Goal: Task Accomplishment & Management: Manage account settings

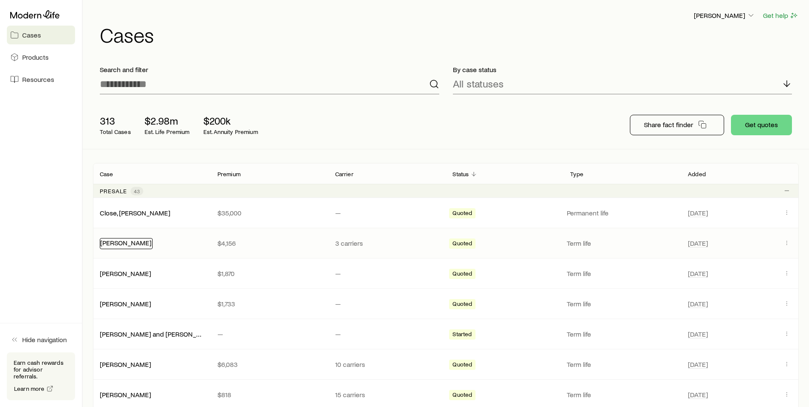
click at [116, 246] on div "[PERSON_NAME]" at bounding box center [126, 243] width 53 height 11
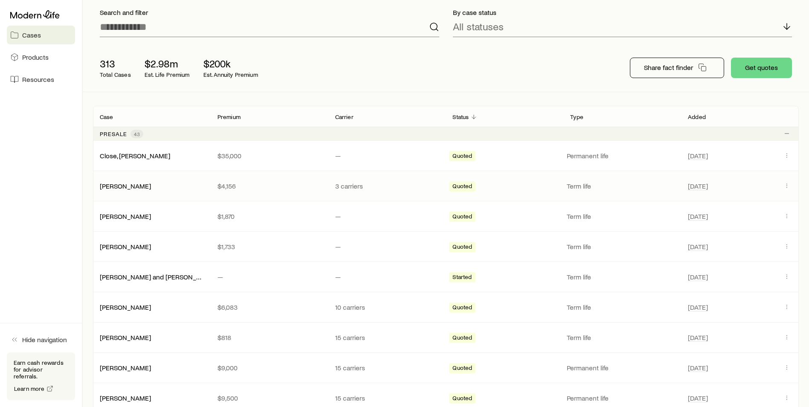
scroll to position [43, 0]
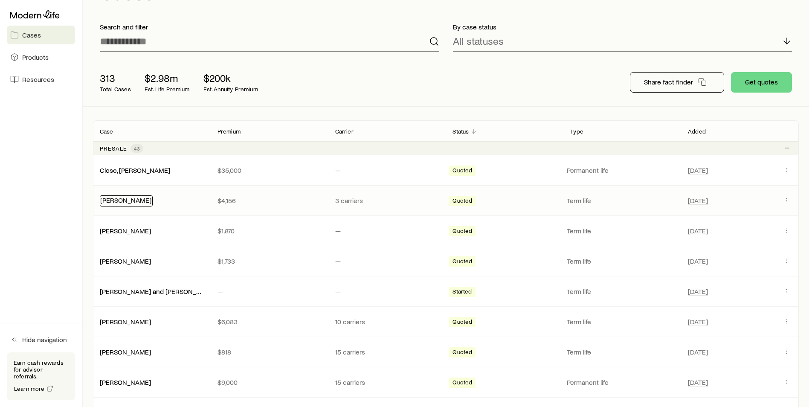
click at [125, 202] on link "[PERSON_NAME]" at bounding box center [125, 200] width 51 height 8
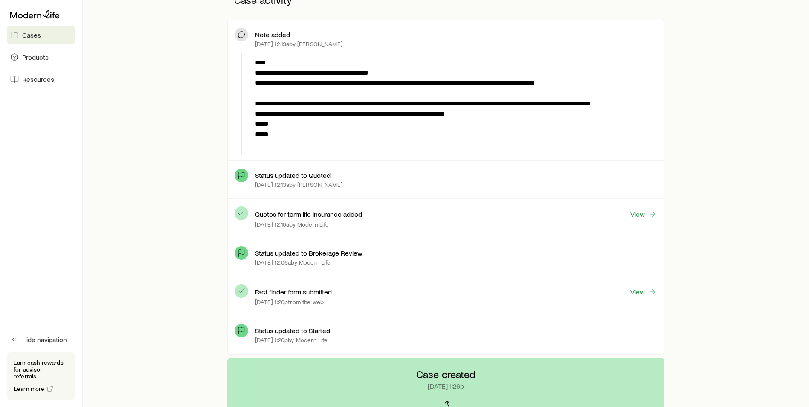
scroll to position [341, 0]
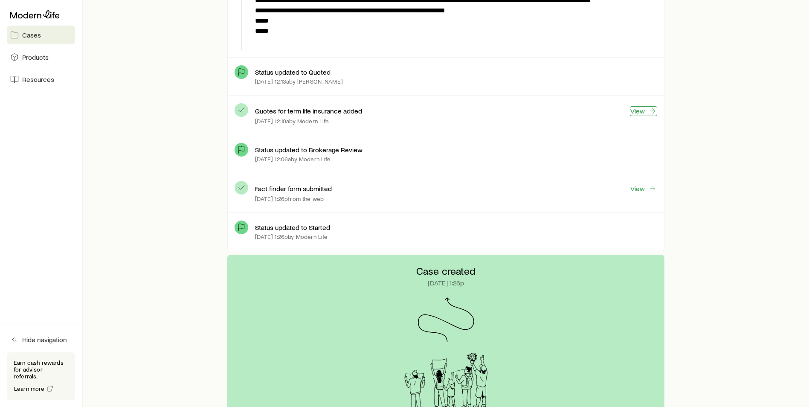
click at [640, 115] on link "View" at bounding box center [643, 111] width 27 height 10
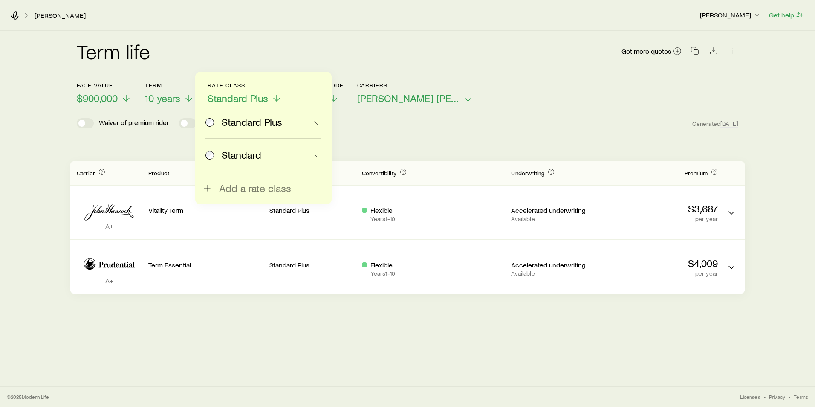
click at [153, 146] on div "Term life Get more quotes Face value $900,000 Term 10 years Rate Class Standard…" at bounding box center [407, 89] width 815 height 116
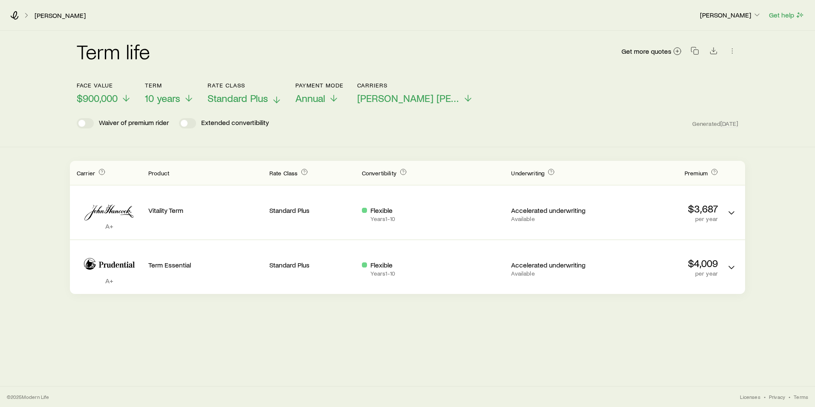
click at [271, 93] on p "Standard Plus" at bounding box center [245, 98] width 74 height 12
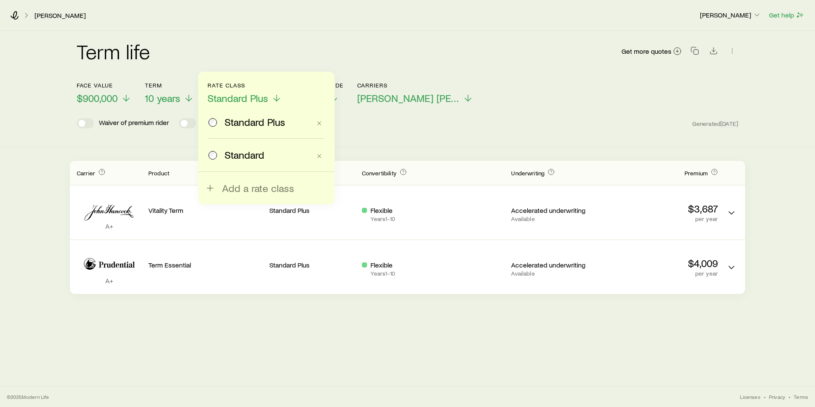
click at [250, 151] on span "Standard" at bounding box center [245, 155] width 40 height 12
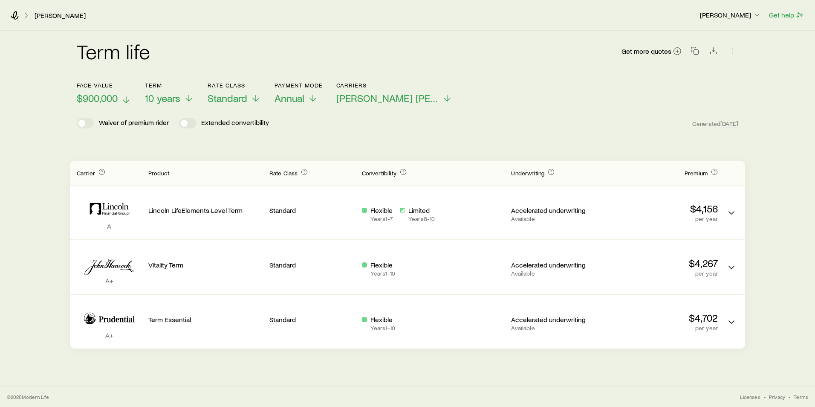
click at [118, 100] on span "$900,000" at bounding box center [97, 98] width 41 height 12
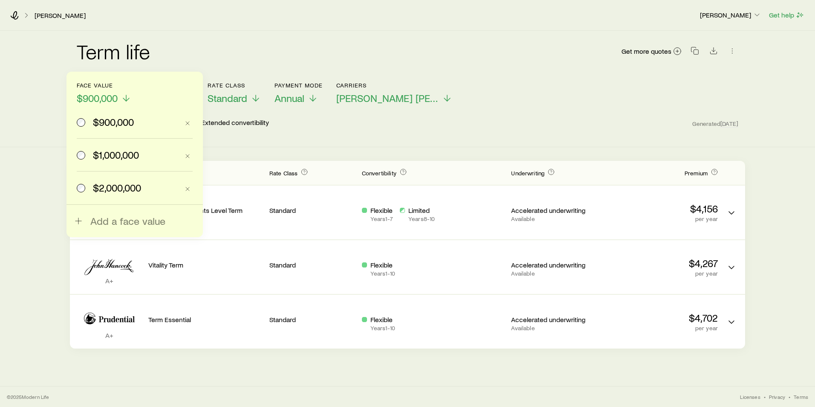
click at [104, 183] on span "$2,000,000" at bounding box center [117, 188] width 48 height 12
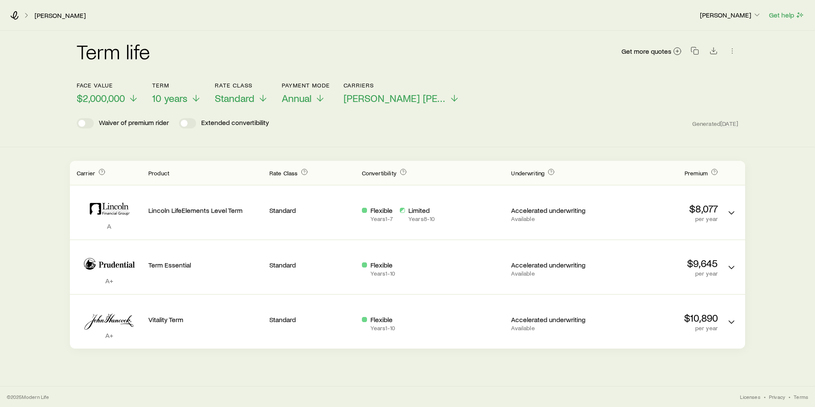
click at [477, 116] on header "Face value $2,000,000 Term 10 years Rate Class Standard Payment Mode Annual Car…" at bounding box center [408, 107] width 662 height 51
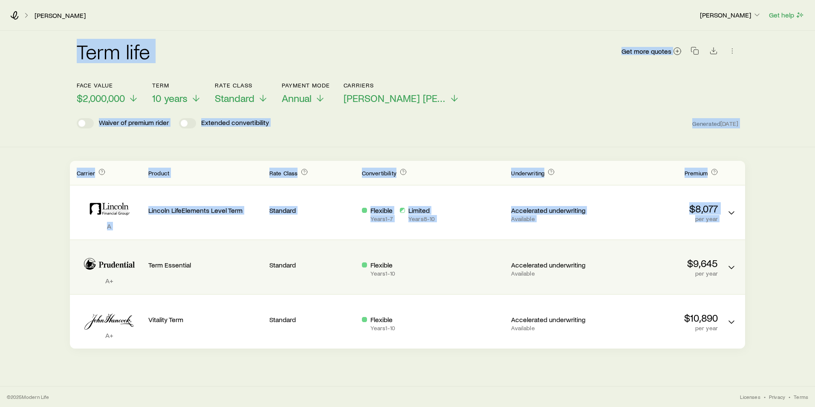
drag, startPoint x: 64, startPoint y: 85, endPoint x: 95, endPoint y: 263, distance: 180.6
click at [95, 263] on div "Term life Get more quotes Face value $2,000,000 Term 10 years Rate Class Standa…" at bounding box center [407, 190] width 815 height 318
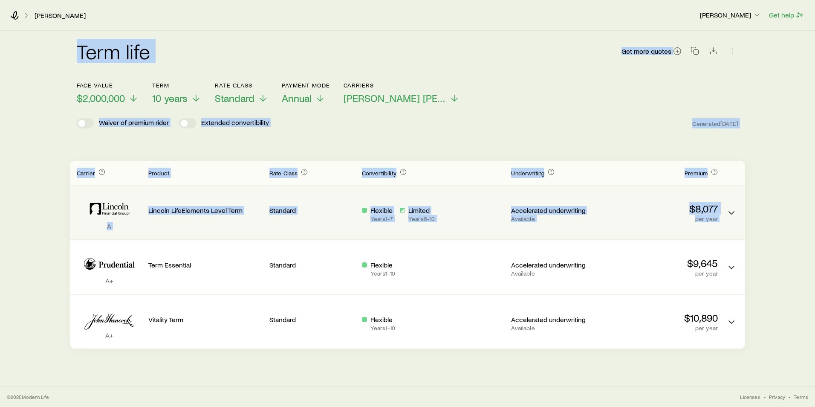
drag, startPoint x: 95, startPoint y: 263, endPoint x: 136, endPoint y: 218, distance: 60.6
click at [136, 218] on icon "Term quotes" at bounding box center [109, 209] width 65 height 26
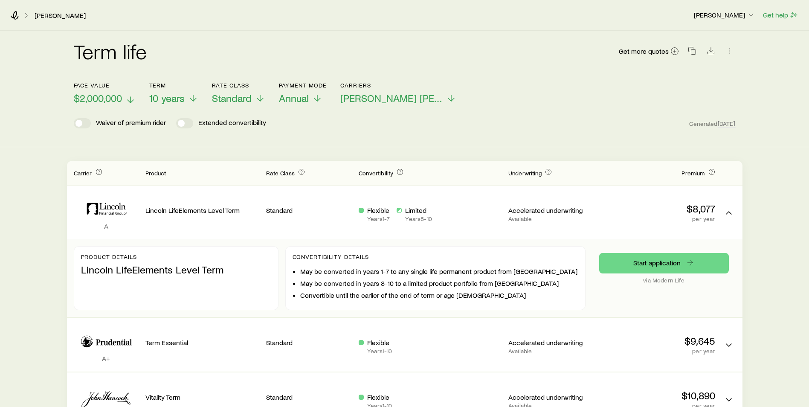
scroll to position [67, 0]
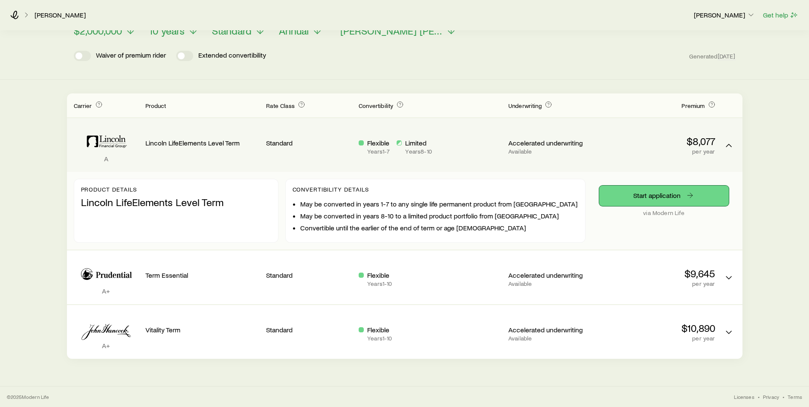
click at [618, 195] on link "Start application" at bounding box center [664, 195] width 130 height 20
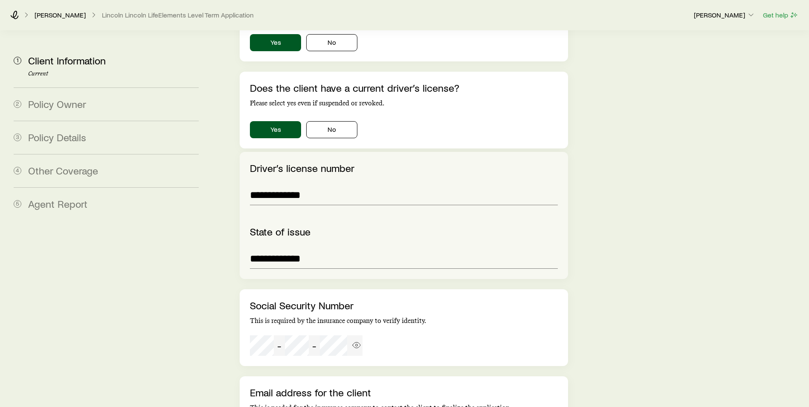
scroll to position [924, 0]
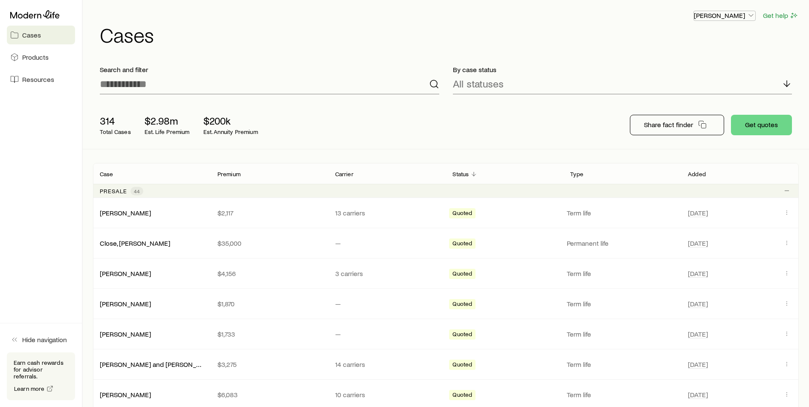
click at [747, 18] on icon "button" at bounding box center [751, 15] width 9 height 9
click at [704, 55] on span "Commission schedule" at bounding box center [705, 57] width 66 height 9
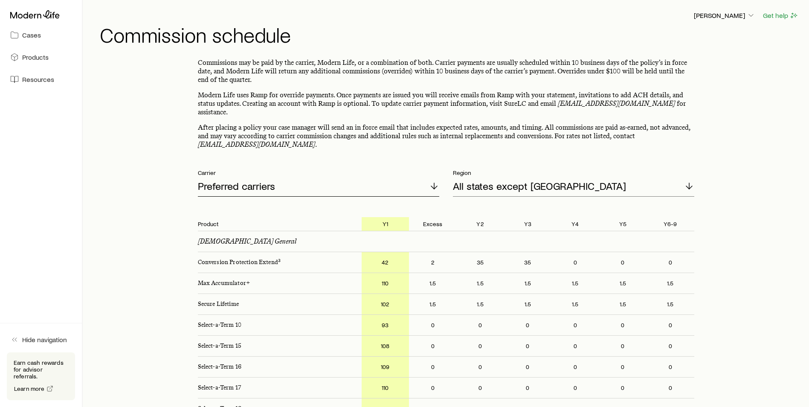
click at [274, 182] on p "Preferred carriers" at bounding box center [236, 186] width 77 height 12
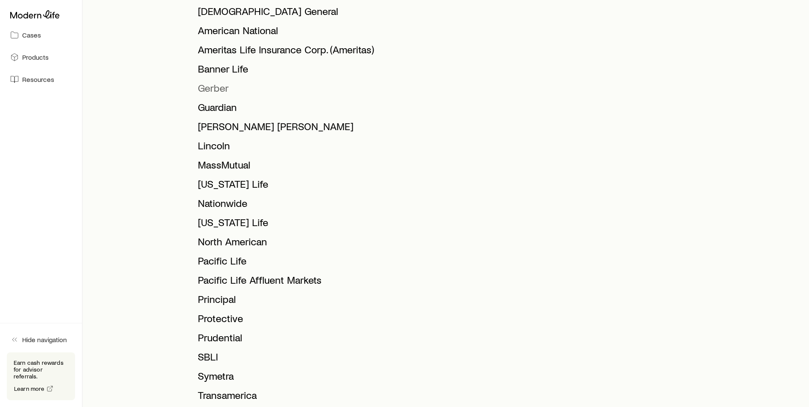
scroll to position [299, 0]
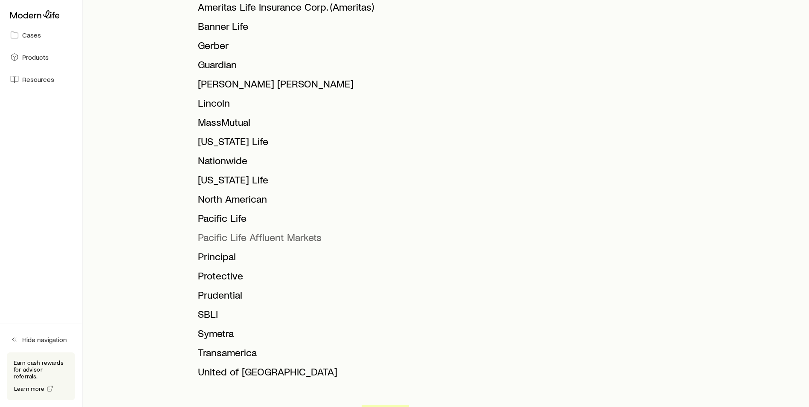
click at [246, 231] on span "Pacific Life Affluent Markets" at bounding box center [260, 237] width 124 height 12
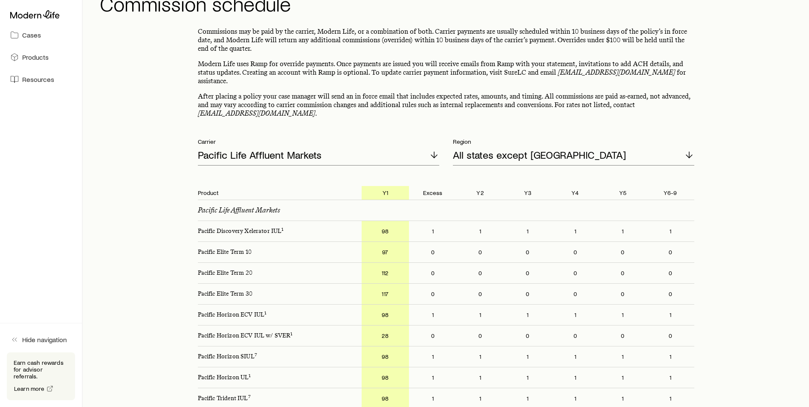
scroll to position [26, 0]
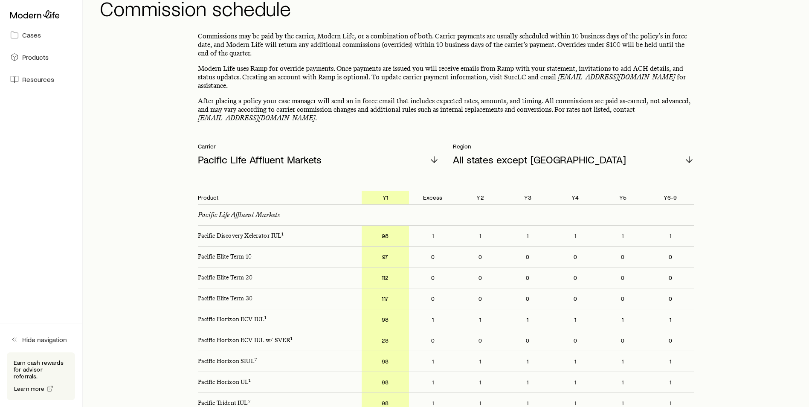
click at [294, 154] on p "Pacific Life Affluent Markets" at bounding box center [260, 160] width 124 height 12
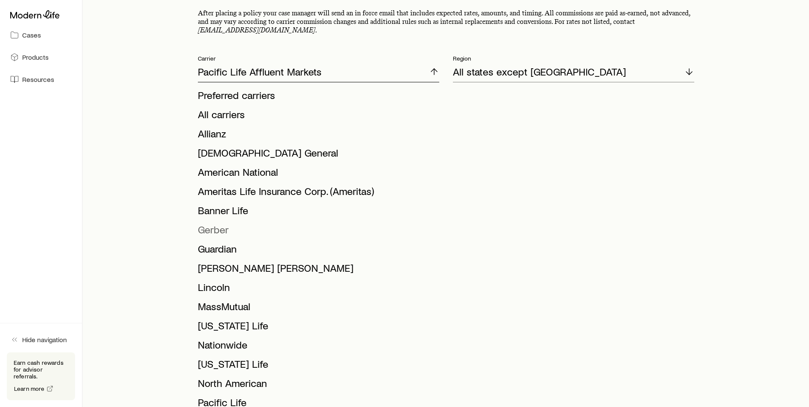
scroll to position [197, 0]
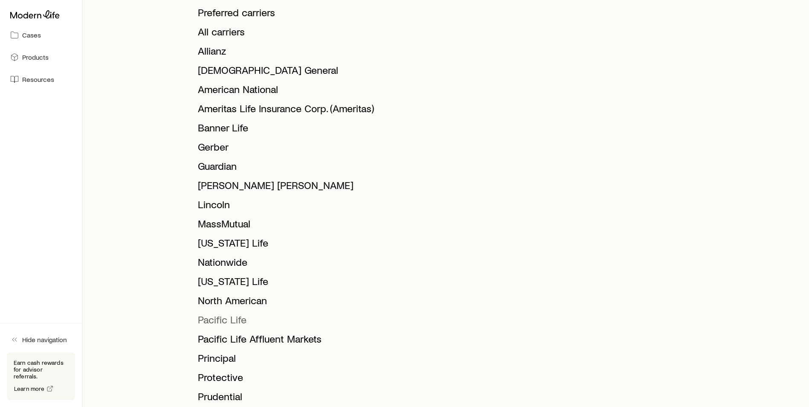
click at [233, 313] on span "Pacific Life" at bounding box center [222, 319] width 49 height 12
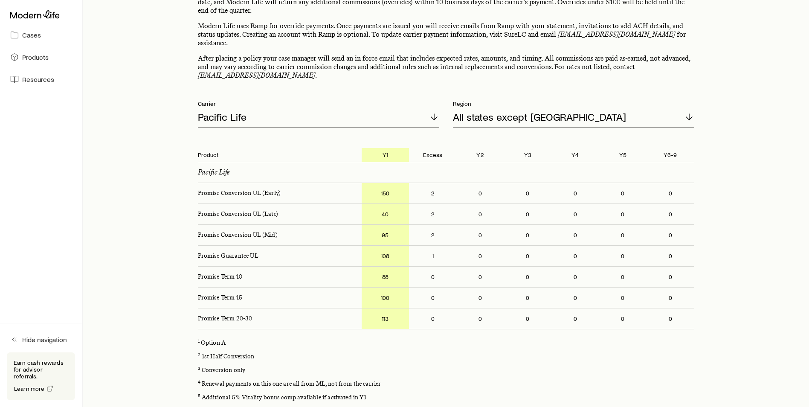
scroll to position [26, 0]
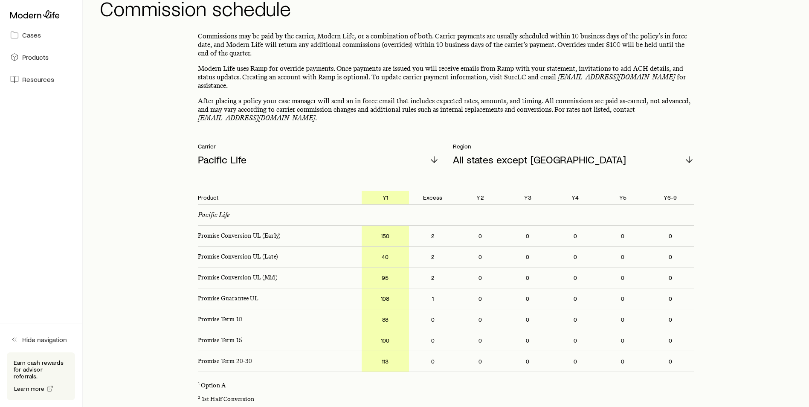
click at [252, 150] on div "Pacific Life" at bounding box center [318, 160] width 241 height 20
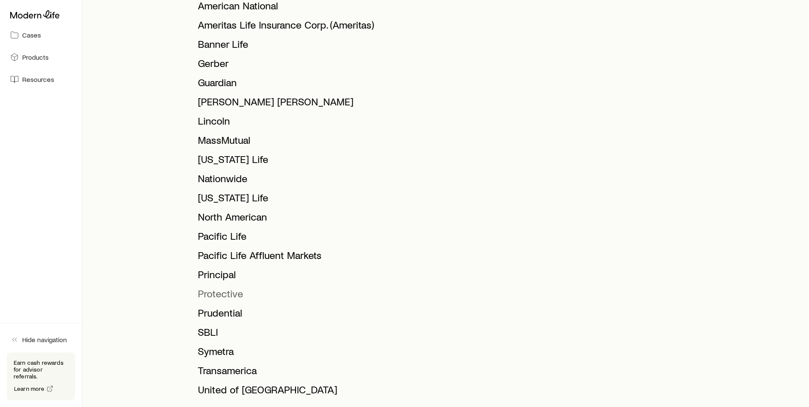
scroll to position [282, 0]
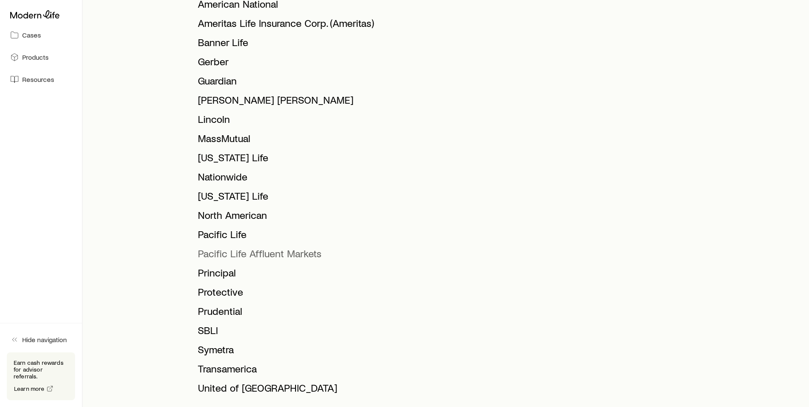
click at [238, 247] on span "Pacific Life Affluent Markets" at bounding box center [260, 253] width 124 height 12
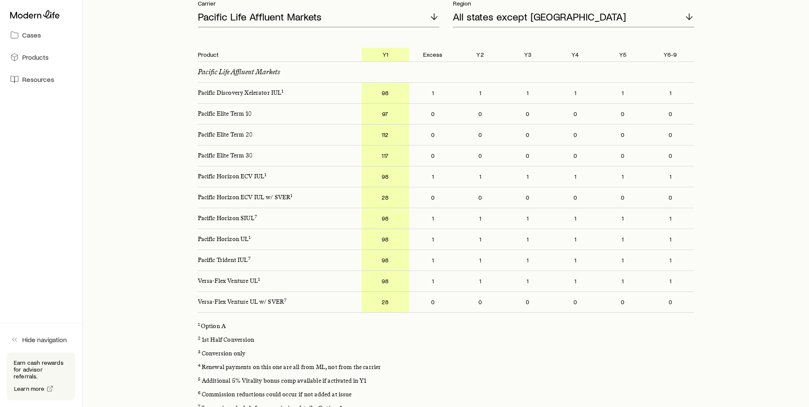
scroll to position [154, 0]
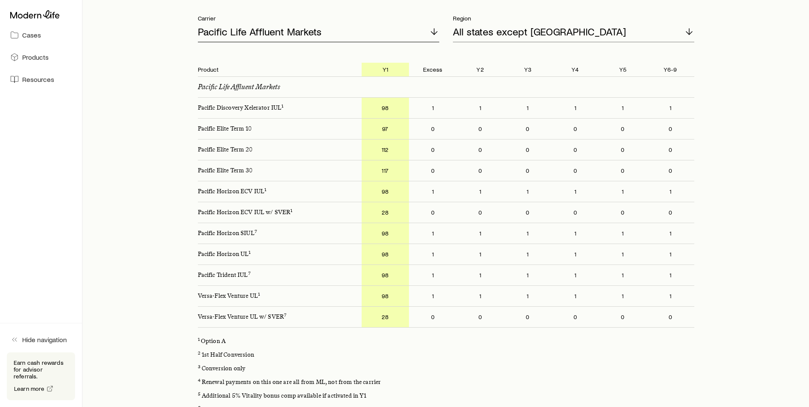
click at [281, 26] on p "Pacific Life Affluent Markets" at bounding box center [260, 32] width 124 height 12
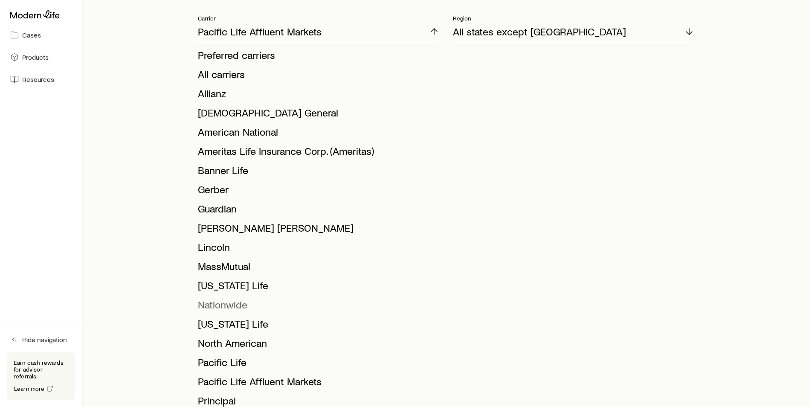
click at [239, 298] on span "Nationwide" at bounding box center [222, 304] width 49 height 12
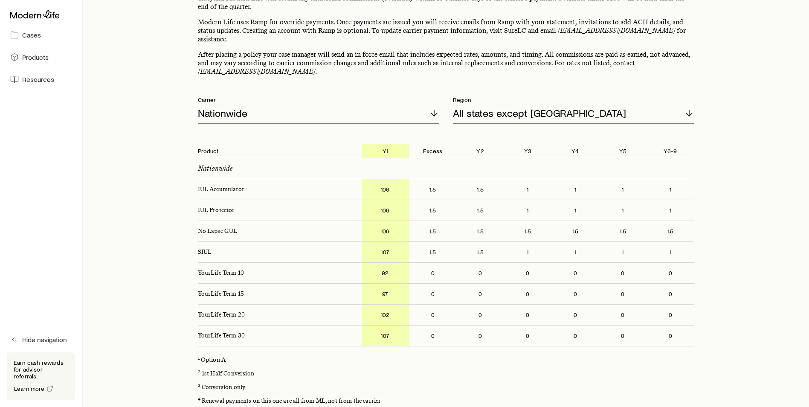
scroll to position [69, 0]
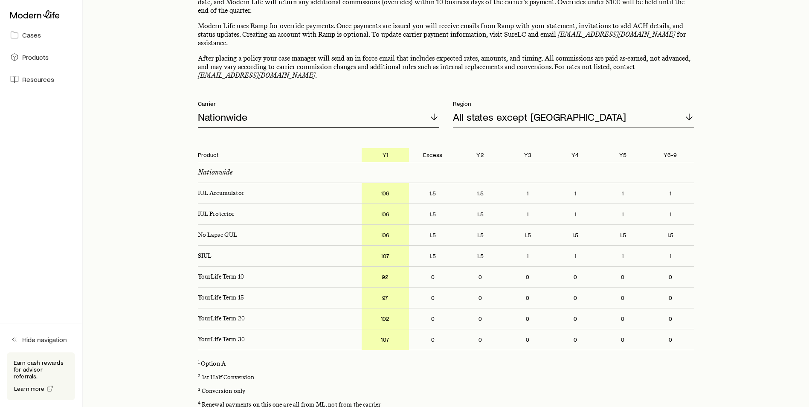
click at [403, 113] on div "Nationwide" at bounding box center [318, 117] width 241 height 20
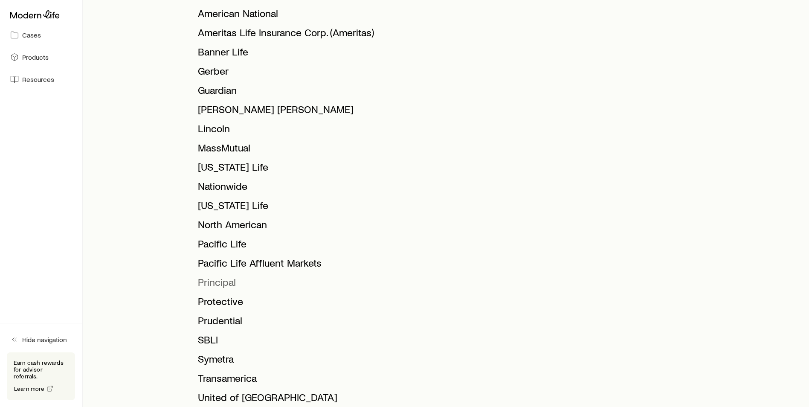
scroll to position [282, 0]
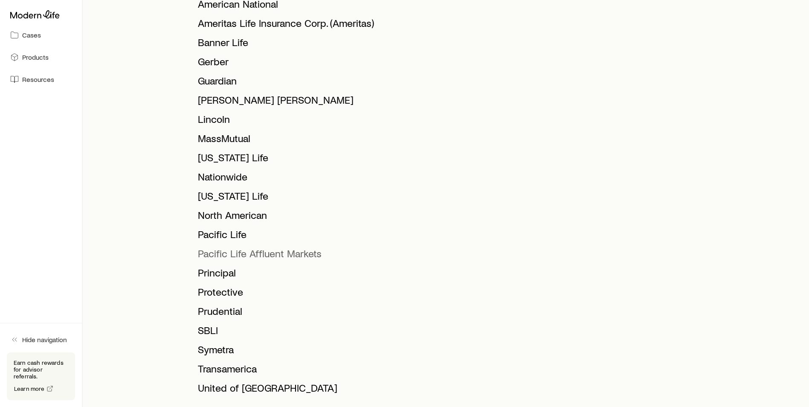
click at [230, 247] on span "Pacific Life Affluent Markets" at bounding box center [260, 253] width 124 height 12
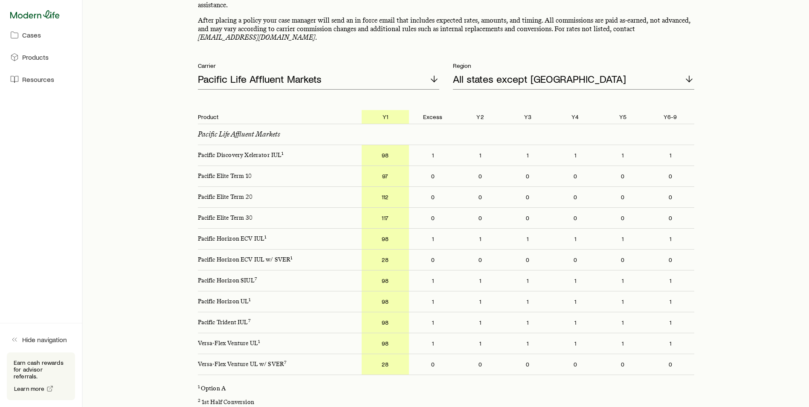
scroll to position [69, 0]
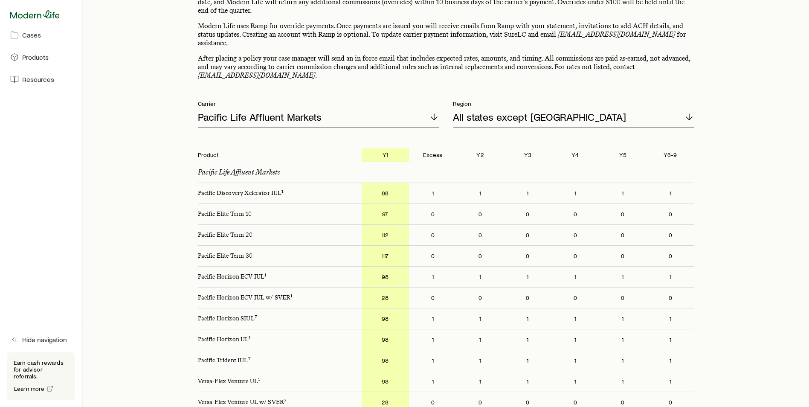
click at [34, 14] on icon at bounding box center [34, 14] width 49 height 9
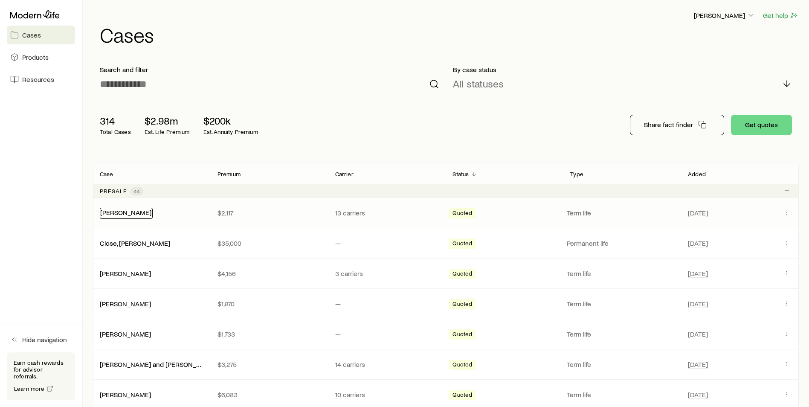
click at [130, 214] on link "[PERSON_NAME]" at bounding box center [125, 212] width 51 height 8
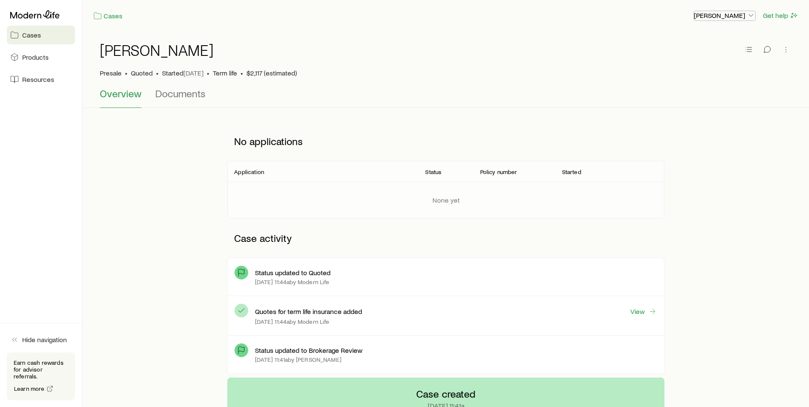
click at [742, 18] on p "[PERSON_NAME]" at bounding box center [724, 15] width 61 height 9
click at [552, 67] on div "[PERSON_NAME]" at bounding box center [446, 54] width 692 height 27
click at [110, 17] on link "Cases" at bounding box center [108, 16] width 30 height 10
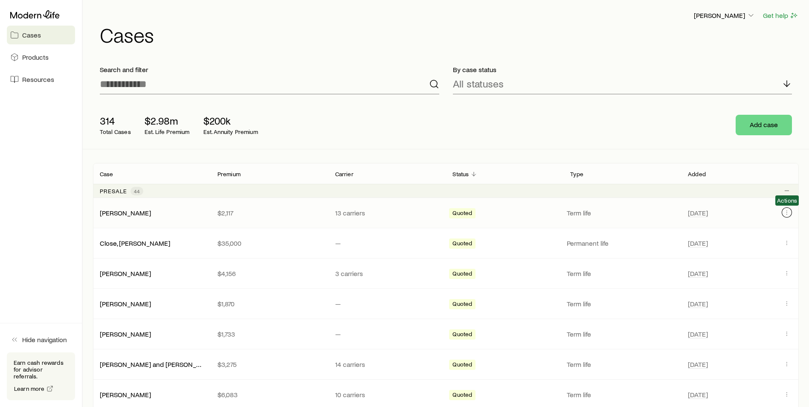
click at [783, 210] on icon "Client cases" at bounding box center [786, 212] width 7 height 7
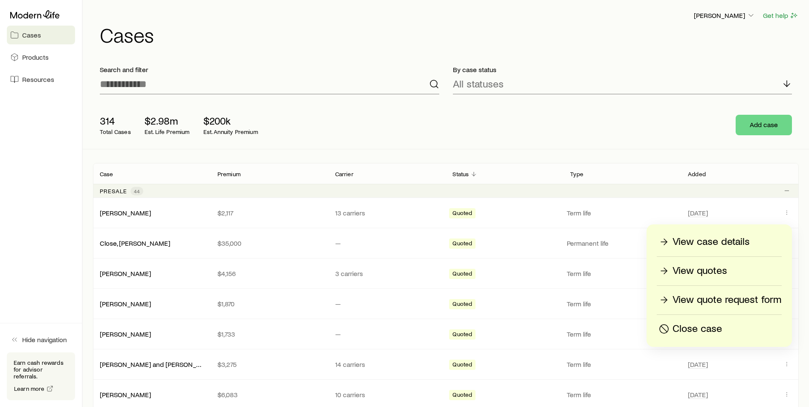
click at [713, 237] on p "View case details" at bounding box center [710, 242] width 77 height 14
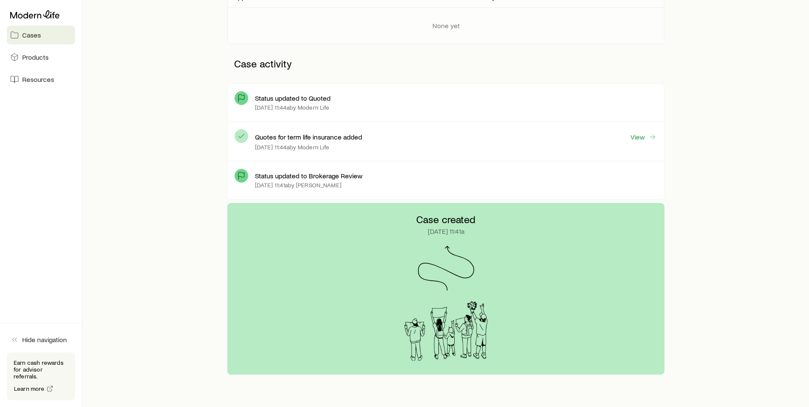
scroll to position [161, 0]
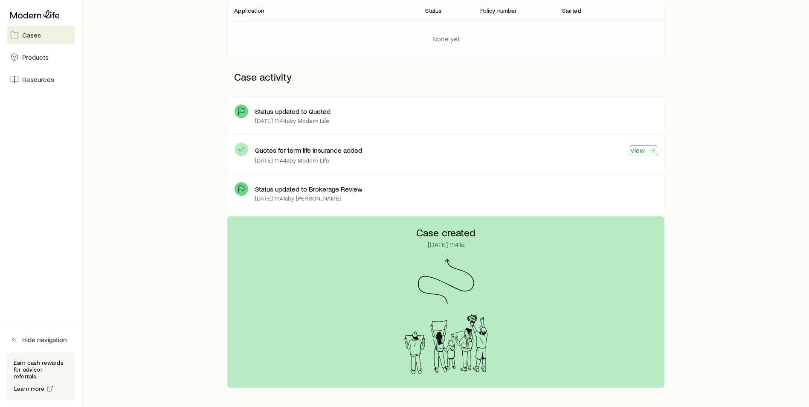
click at [639, 151] on link "View" at bounding box center [643, 150] width 27 height 10
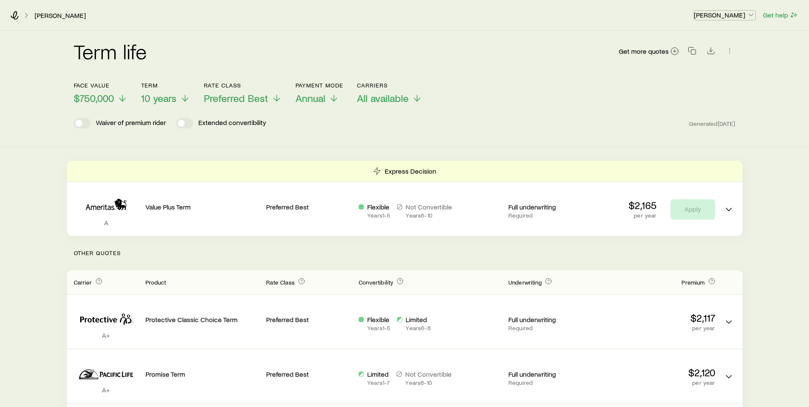
click at [745, 17] on p "[PERSON_NAME]" at bounding box center [724, 15] width 61 height 9
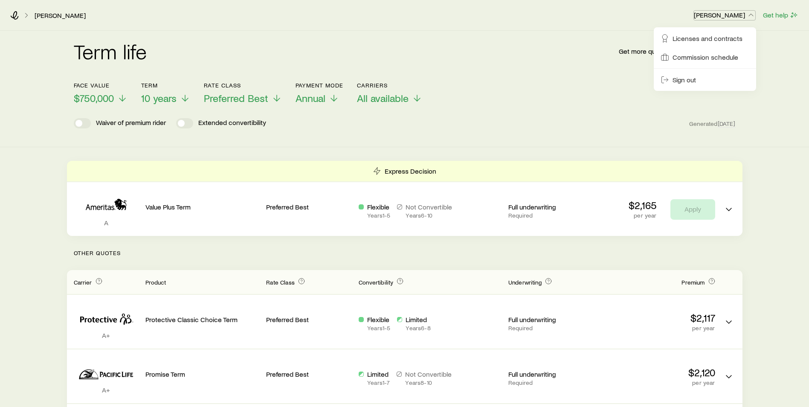
click at [745, 17] on p "[PERSON_NAME]" at bounding box center [724, 15] width 61 height 9
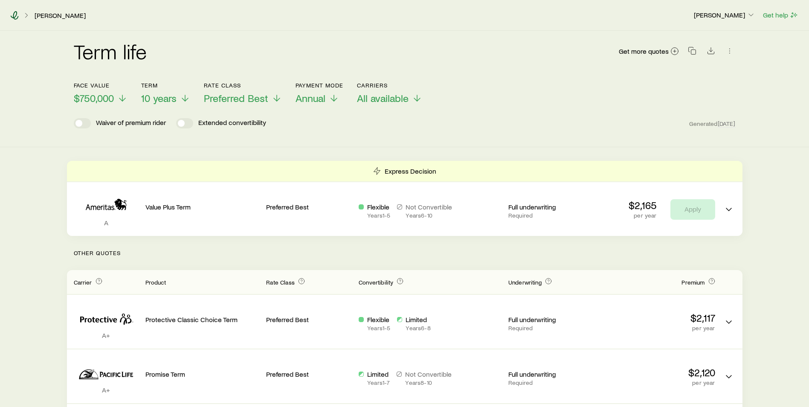
click at [12, 19] on icon at bounding box center [14, 15] width 9 height 9
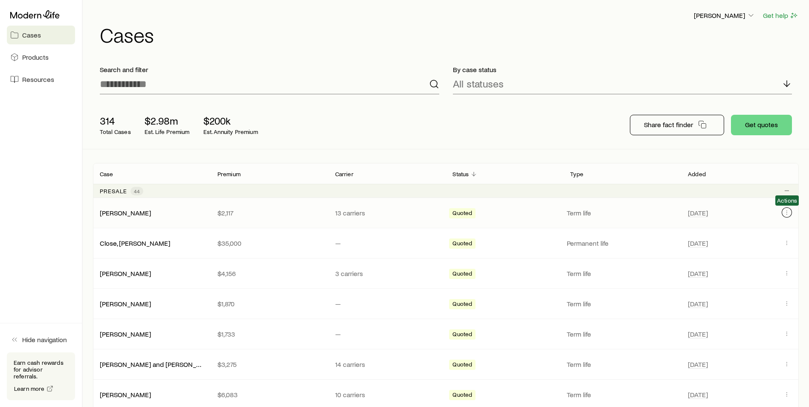
click at [783, 214] on icon "Client cases" at bounding box center [786, 212] width 7 height 7
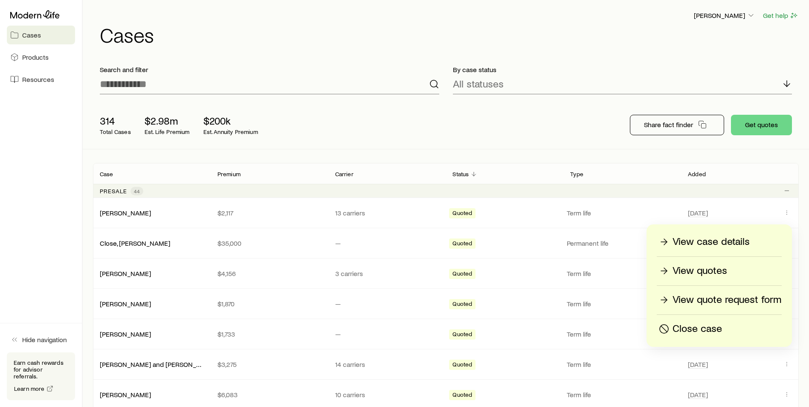
click at [714, 297] on p "View quote request form" at bounding box center [726, 300] width 109 height 14
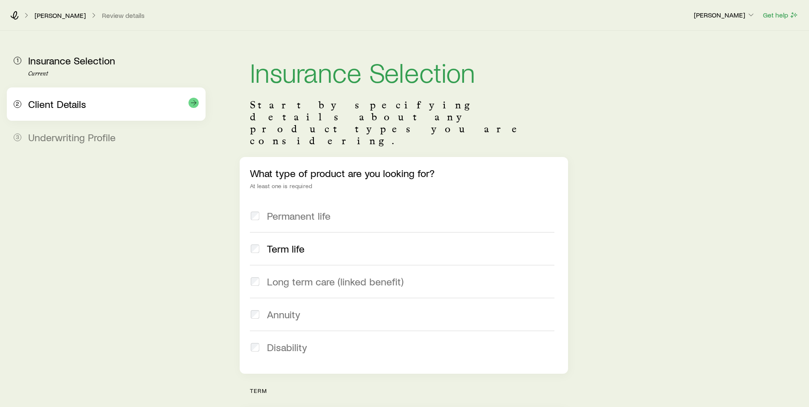
click at [77, 106] on span "Client Details" at bounding box center [57, 104] width 58 height 12
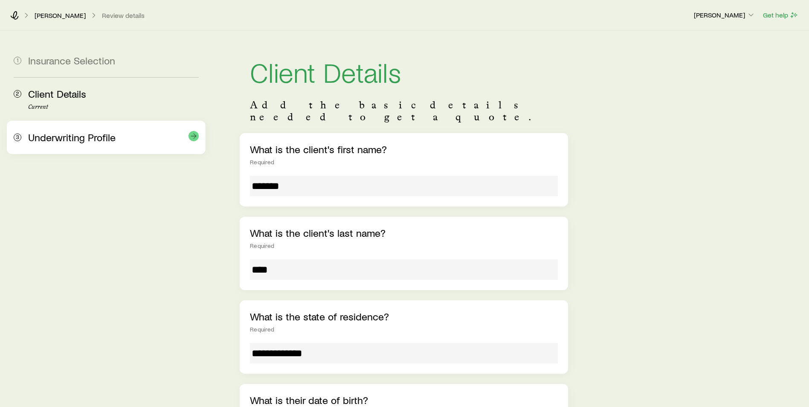
click at [95, 145] on div "3 Underwriting Profile" at bounding box center [106, 137] width 185 height 33
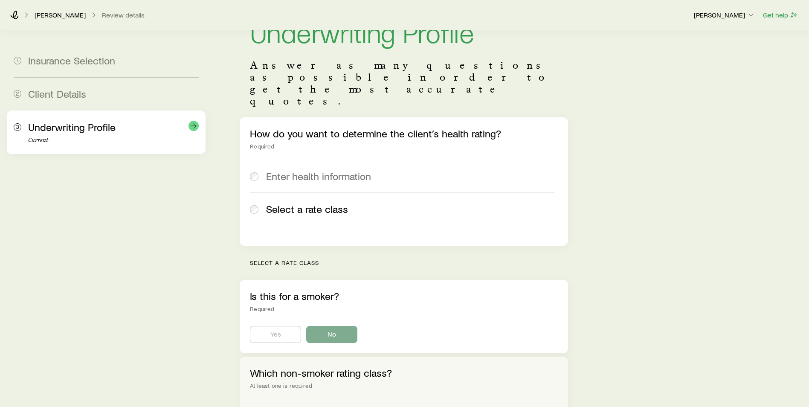
scroll to position [38, 0]
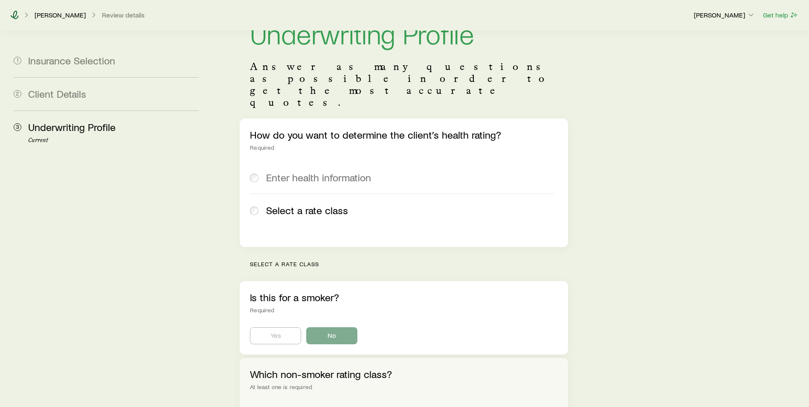
click at [11, 13] on icon at bounding box center [14, 15] width 9 height 9
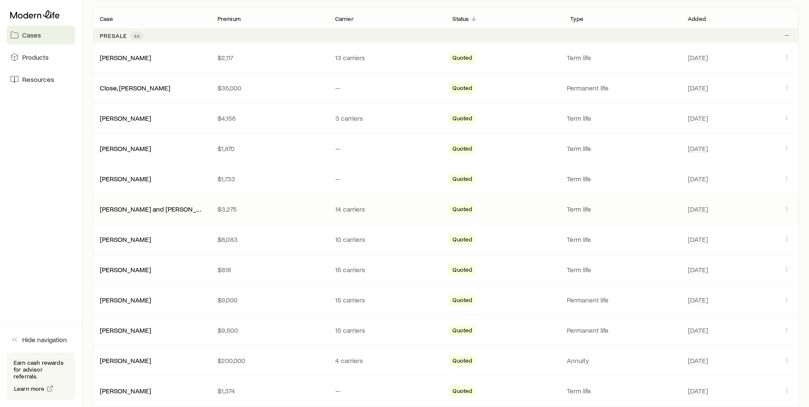
scroll to position [171, 0]
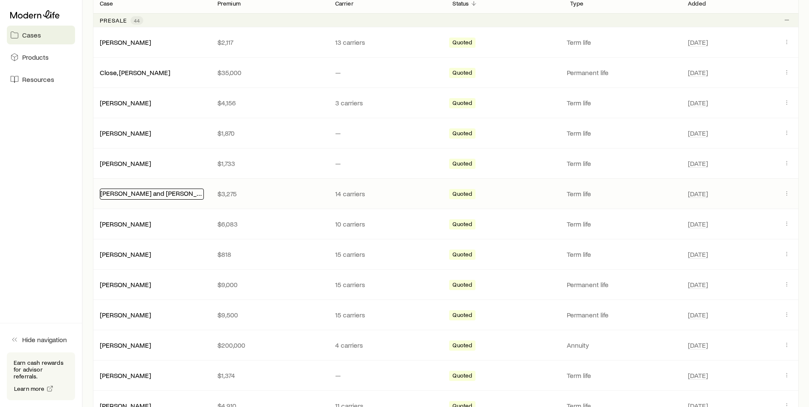
click at [159, 195] on link "[PERSON_NAME] and [PERSON_NAME]" at bounding box center [158, 193] width 117 height 8
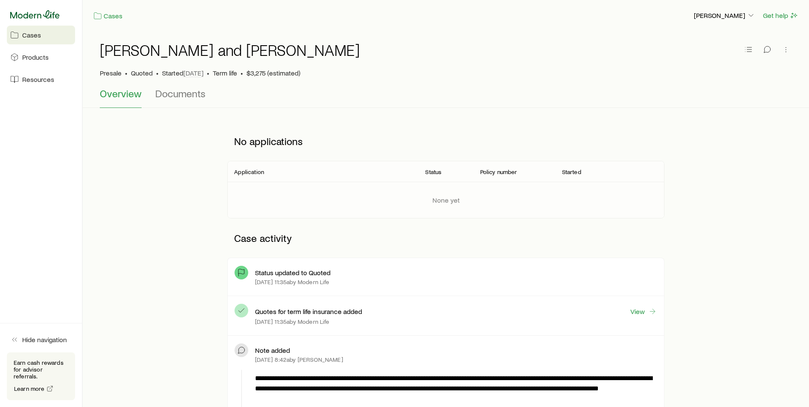
click at [32, 17] on icon at bounding box center [34, 14] width 49 height 9
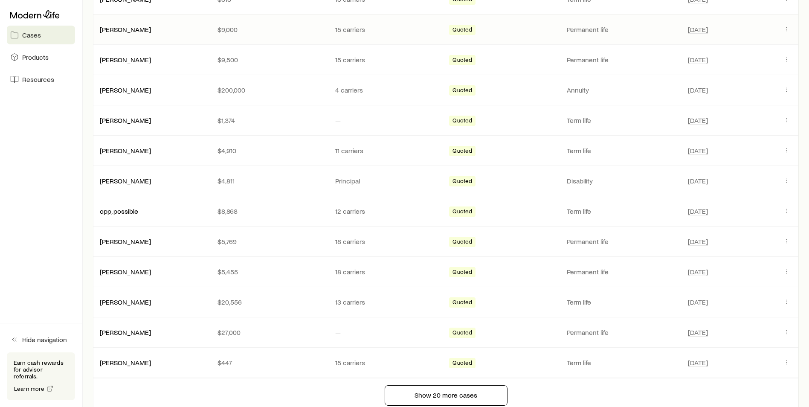
scroll to position [426, 0]
click at [786, 211] on icon "Client cases" at bounding box center [786, 209] width 7 height 7
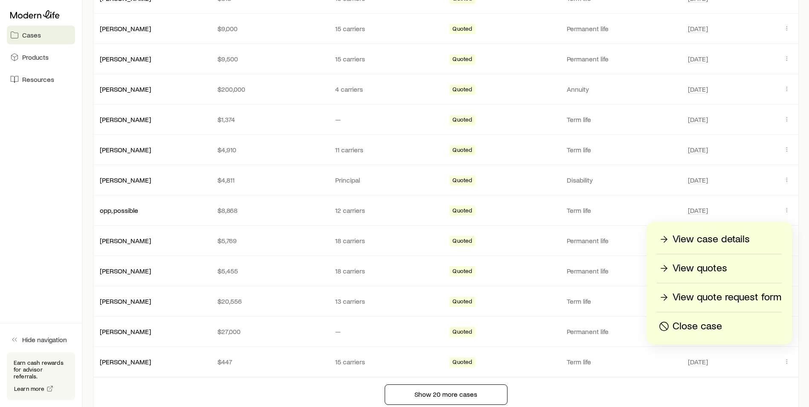
click at [716, 325] on p "Close case" at bounding box center [696, 326] width 49 height 14
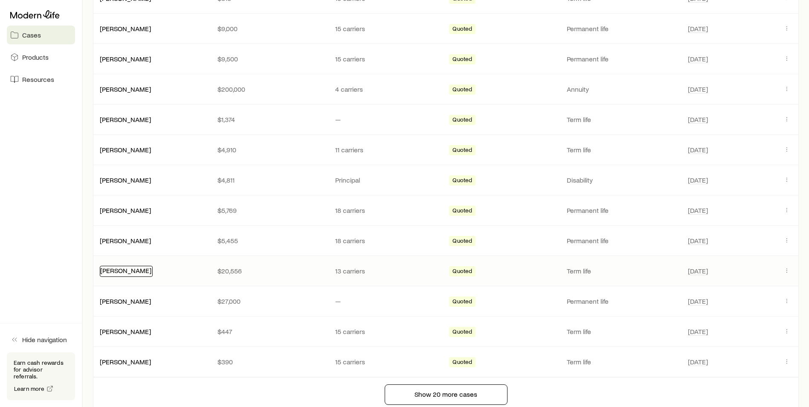
click at [116, 273] on link "[PERSON_NAME]" at bounding box center [125, 270] width 51 height 8
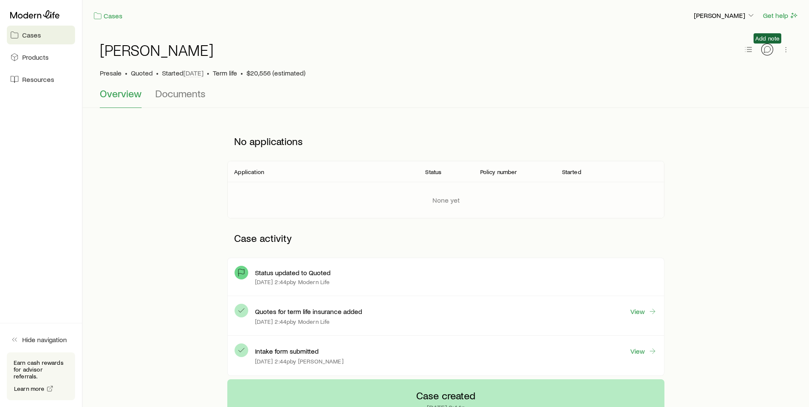
click at [771, 52] on button "button" at bounding box center [767, 49] width 12 height 12
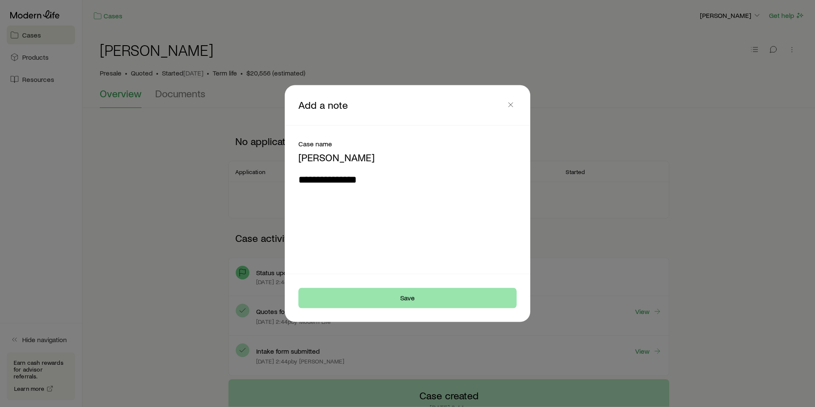
type textarea "**********"
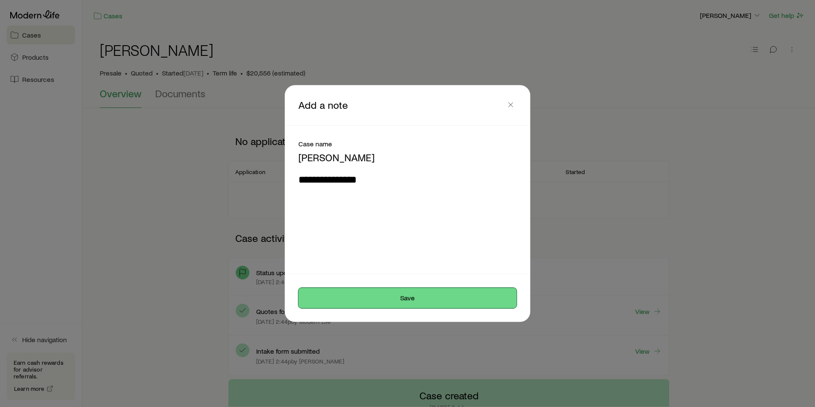
click at [456, 298] on button "Save" at bounding box center [408, 298] width 218 height 20
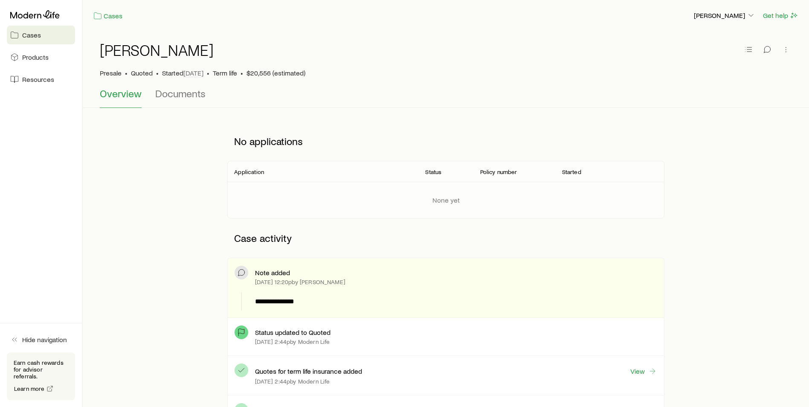
click at [28, 34] on span "Cases" at bounding box center [31, 35] width 19 height 9
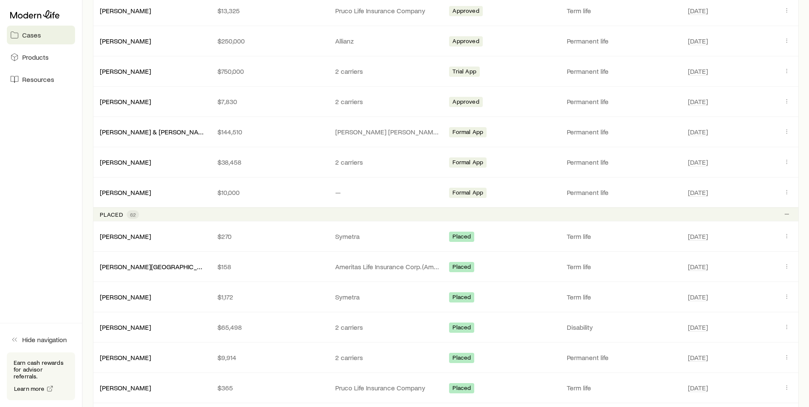
scroll to position [1151, 0]
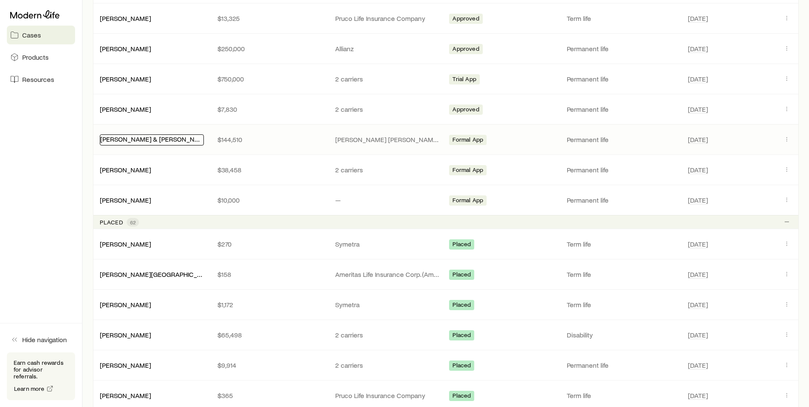
click at [143, 140] on link "[PERSON_NAME] & [PERSON_NAME]" at bounding box center [155, 139] width 110 height 8
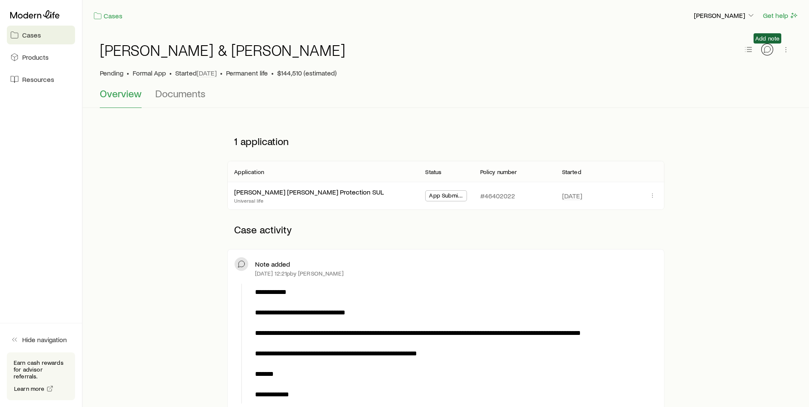
click at [768, 50] on icon "button" at bounding box center [767, 49] width 9 height 9
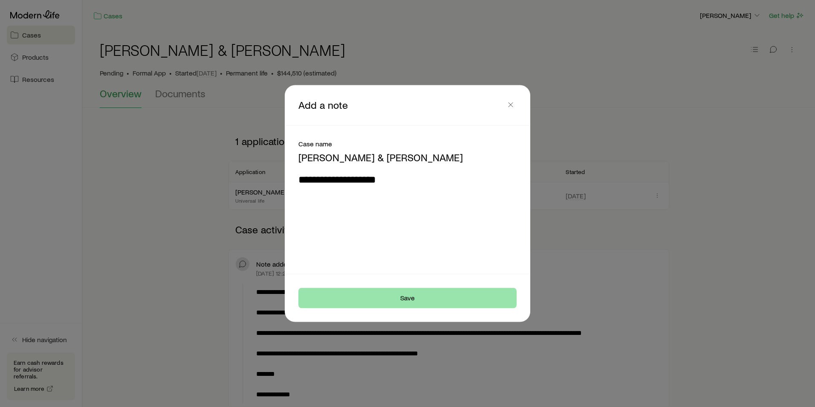
type textarea "**********"
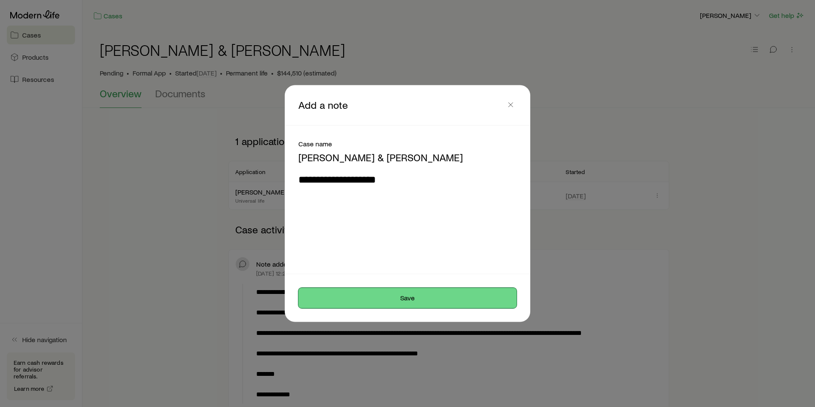
click at [432, 293] on button "Save" at bounding box center [408, 298] width 218 height 20
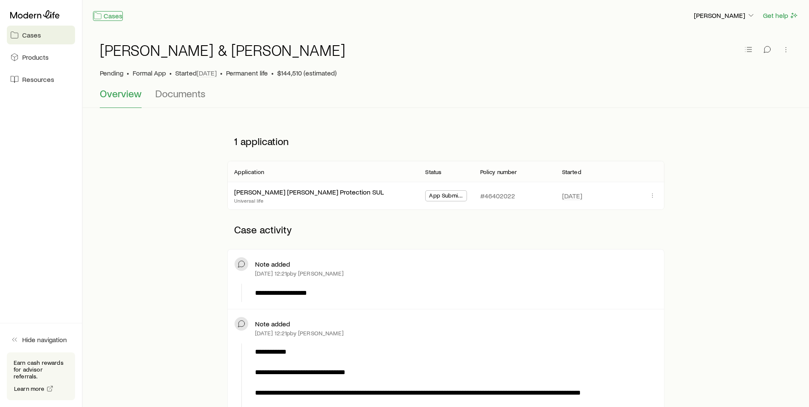
click at [109, 14] on link "Cases" at bounding box center [108, 16] width 30 height 10
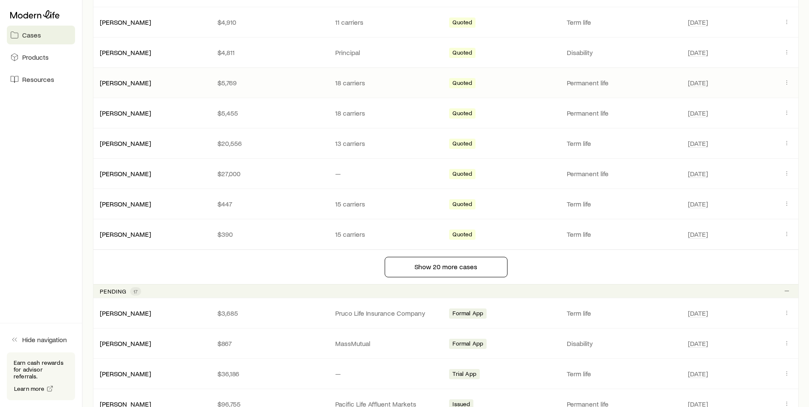
scroll to position [554, 0]
